Goal: Find contact information: Find contact information

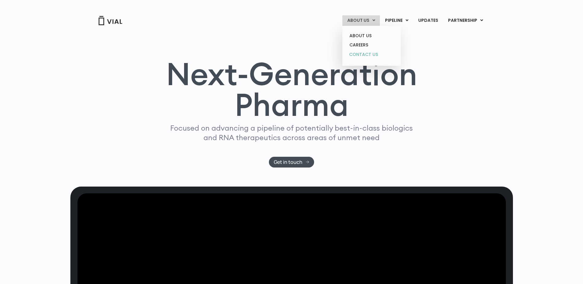
click at [358, 54] on link "CONTACT US" at bounding box center [372, 55] width 54 height 10
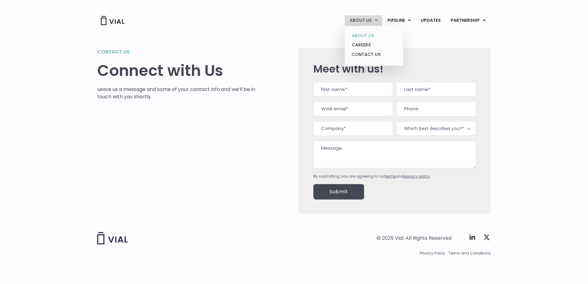
click at [363, 37] on link "ABOUT US" at bounding box center [374, 36] width 54 height 10
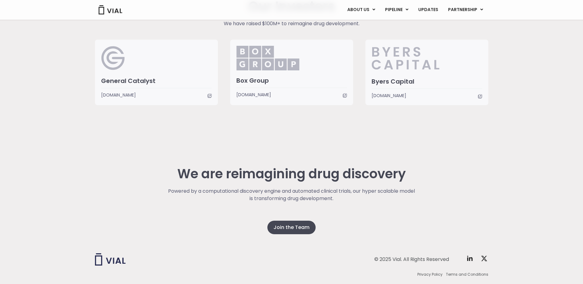
scroll to position [1518, 0]
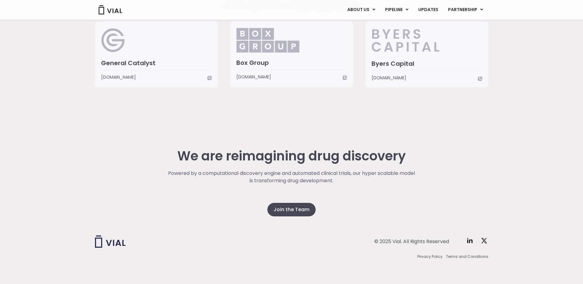
drag, startPoint x: 583, startPoint y: 169, endPoint x: 608, endPoint y: 300, distance: 132.8
drag, startPoint x: 608, startPoint y: 300, endPoint x: 511, endPoint y: 171, distance: 161.6
click at [519, 180] on div "We are reimagining drug discovery Powered by a computational discovery engine a…" at bounding box center [291, 201] width 583 height 166
